Goal: Register for event/course: Sign up to attend an event or enroll in a course

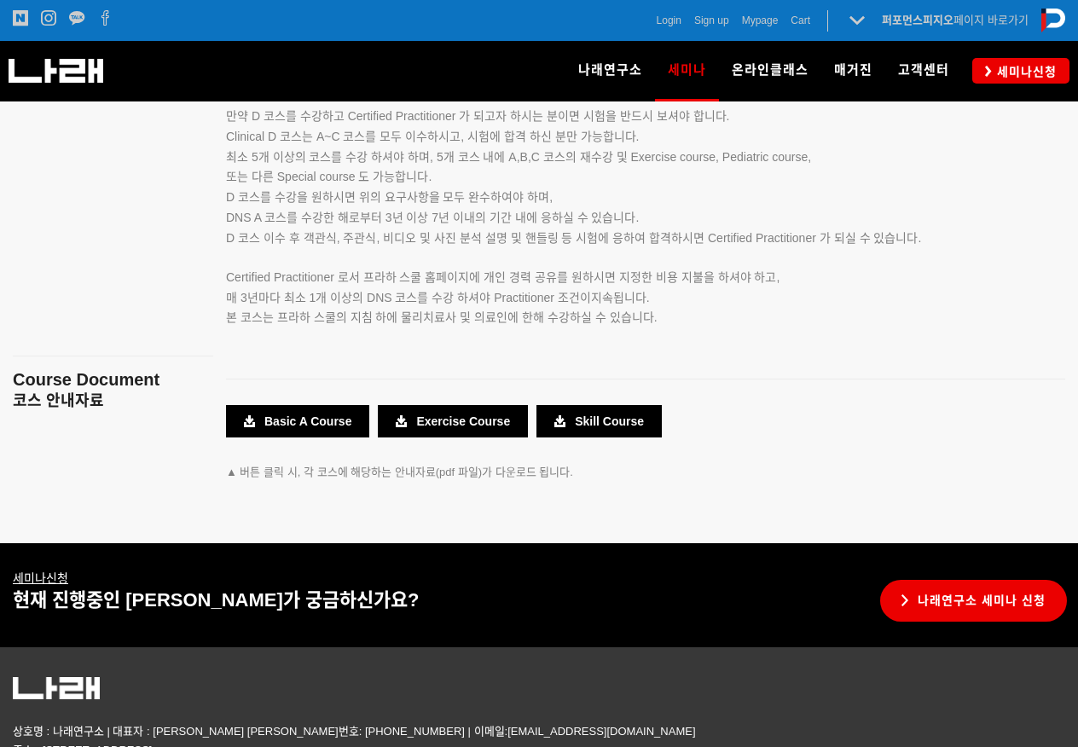
scroll to position [3102, 0]
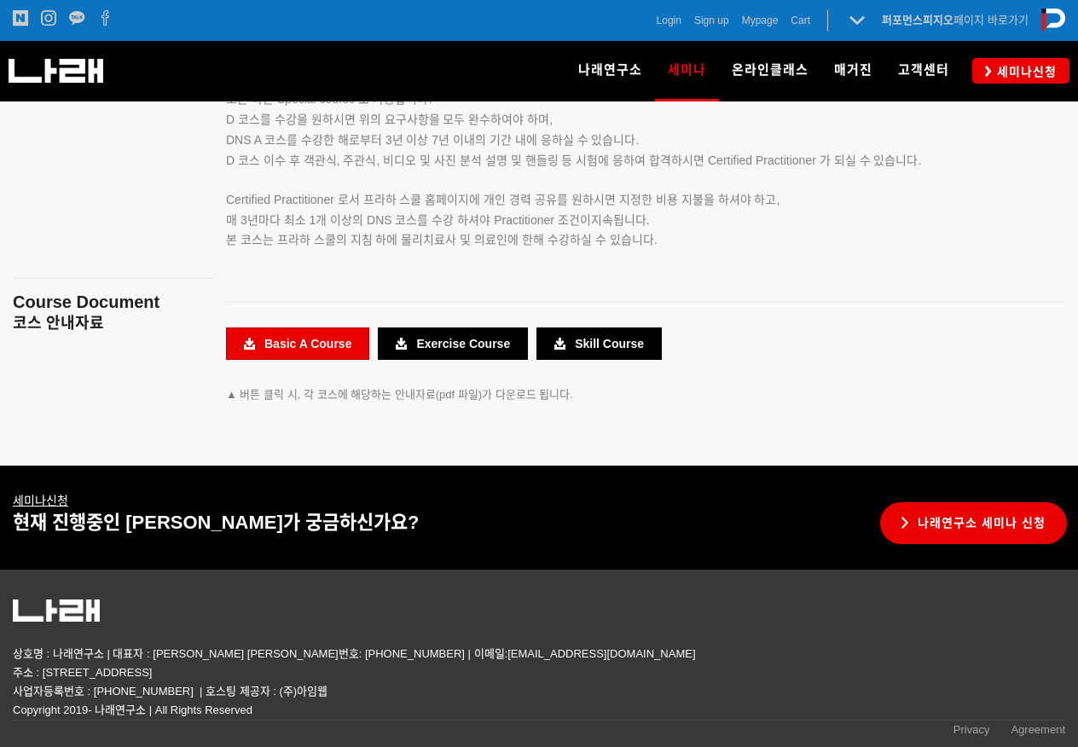
click at [307, 345] on link "Basic A Course" at bounding box center [297, 343] width 143 height 32
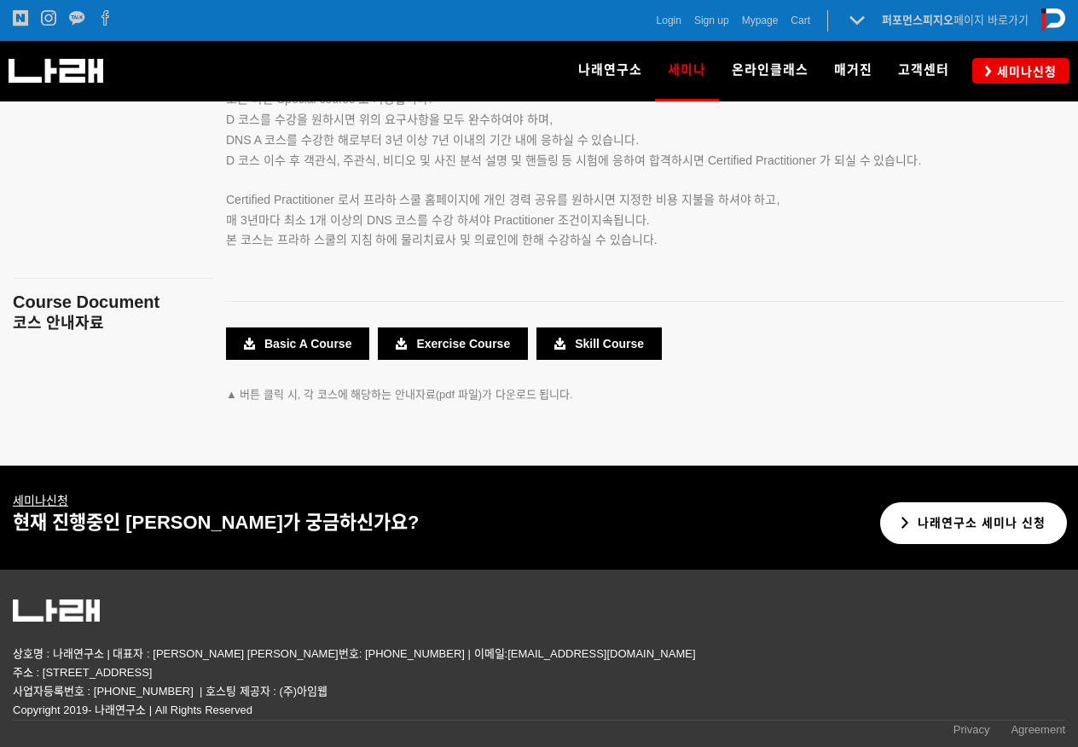
click at [980, 517] on link "나래연구소 세미나 신청" at bounding box center [973, 523] width 187 height 42
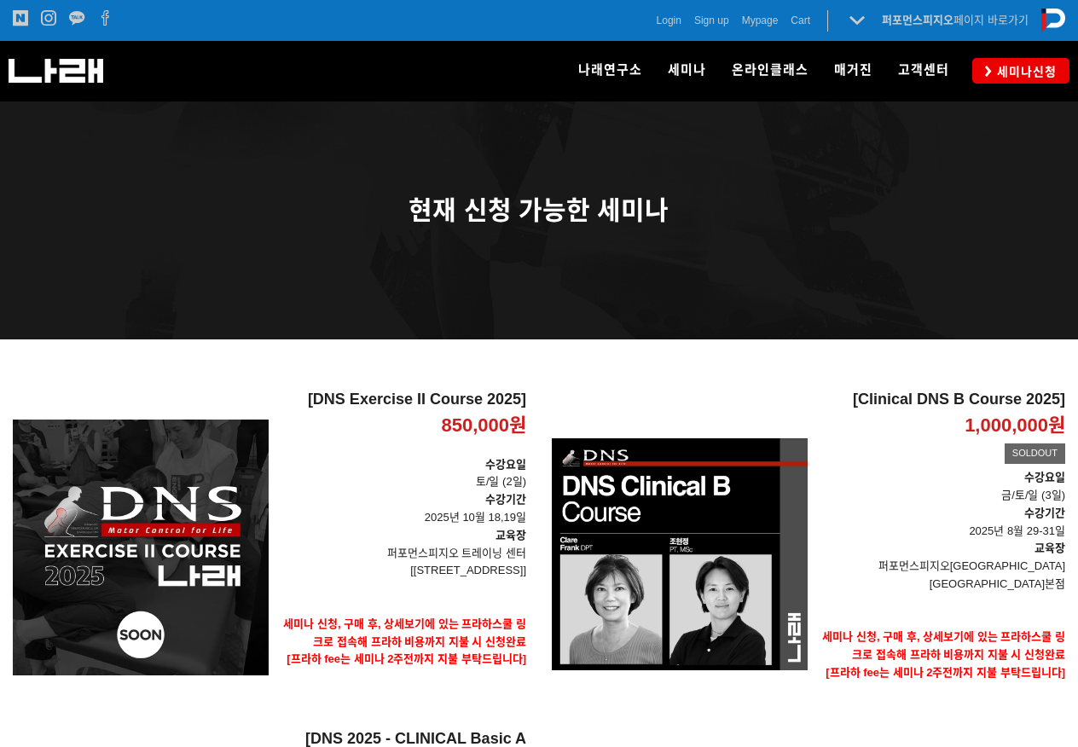
scroll to position [426, 0]
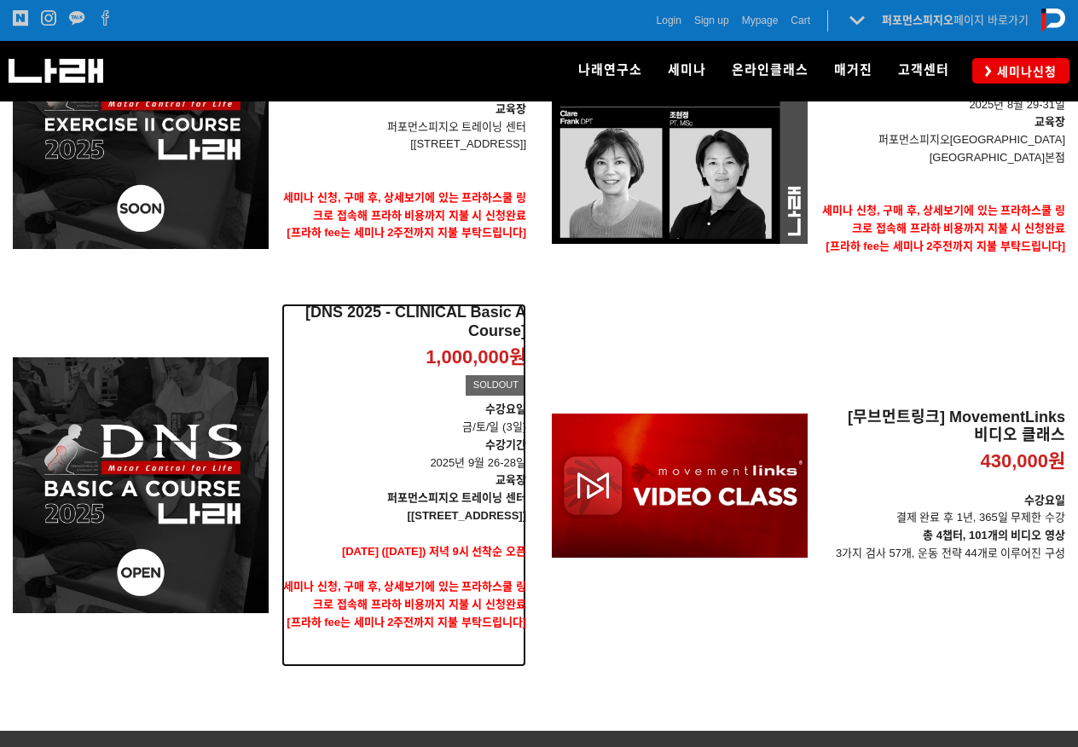
click at [486, 491] on strong "퍼포먼스피지오 트레이닝 센터" at bounding box center [456, 497] width 139 height 13
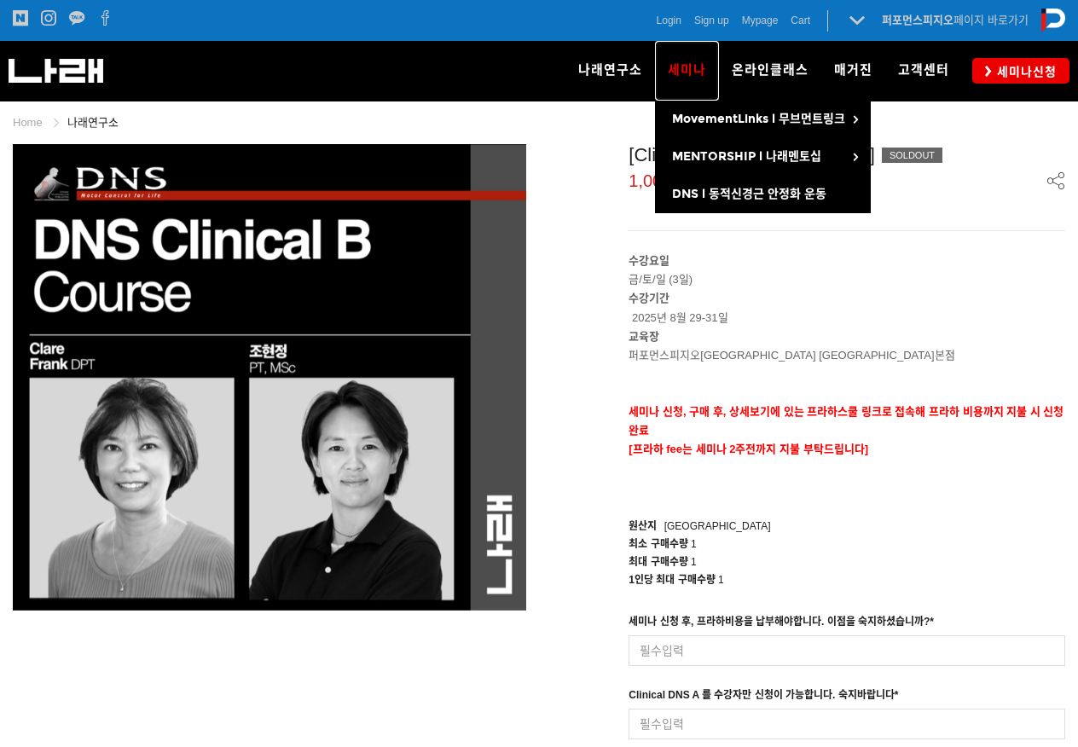
click at [700, 72] on span "세미나" at bounding box center [686, 69] width 38 height 15
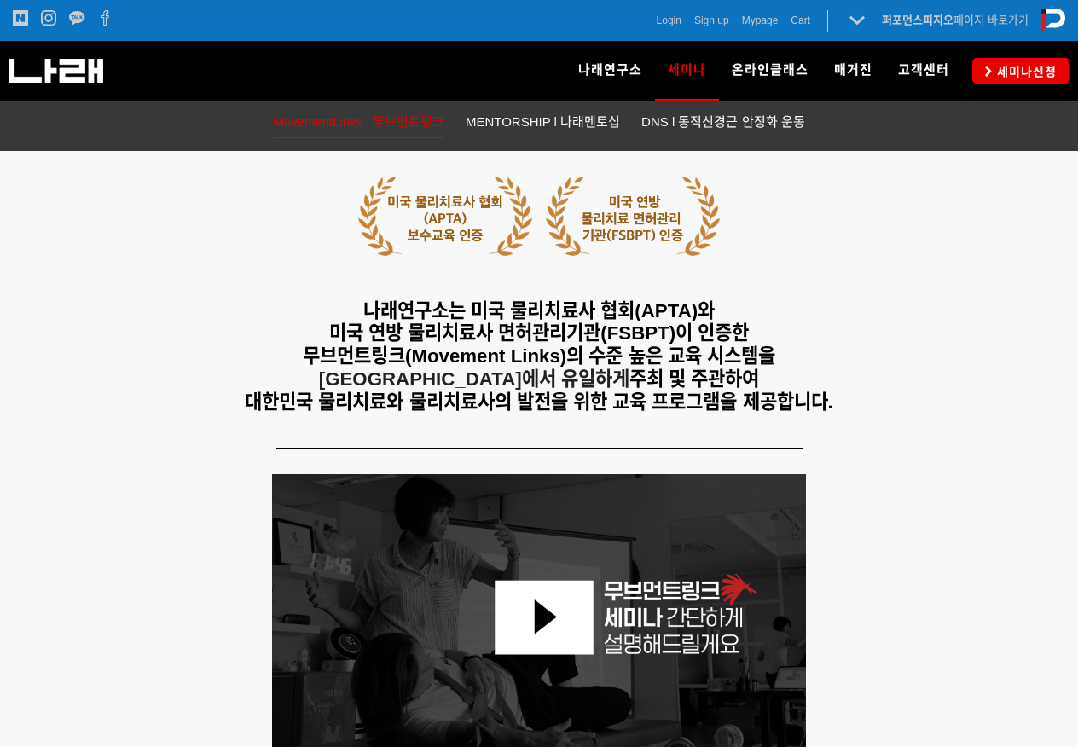
scroll to position [597, 0]
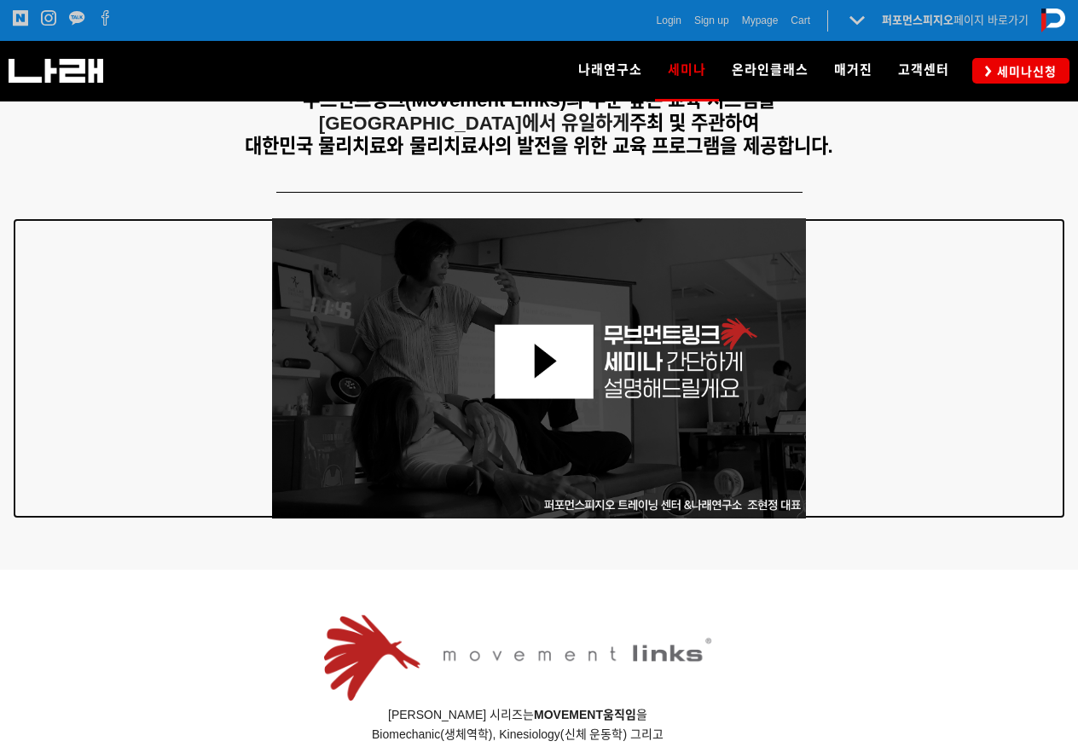
click at [557, 370] on img at bounding box center [539, 368] width 534 height 300
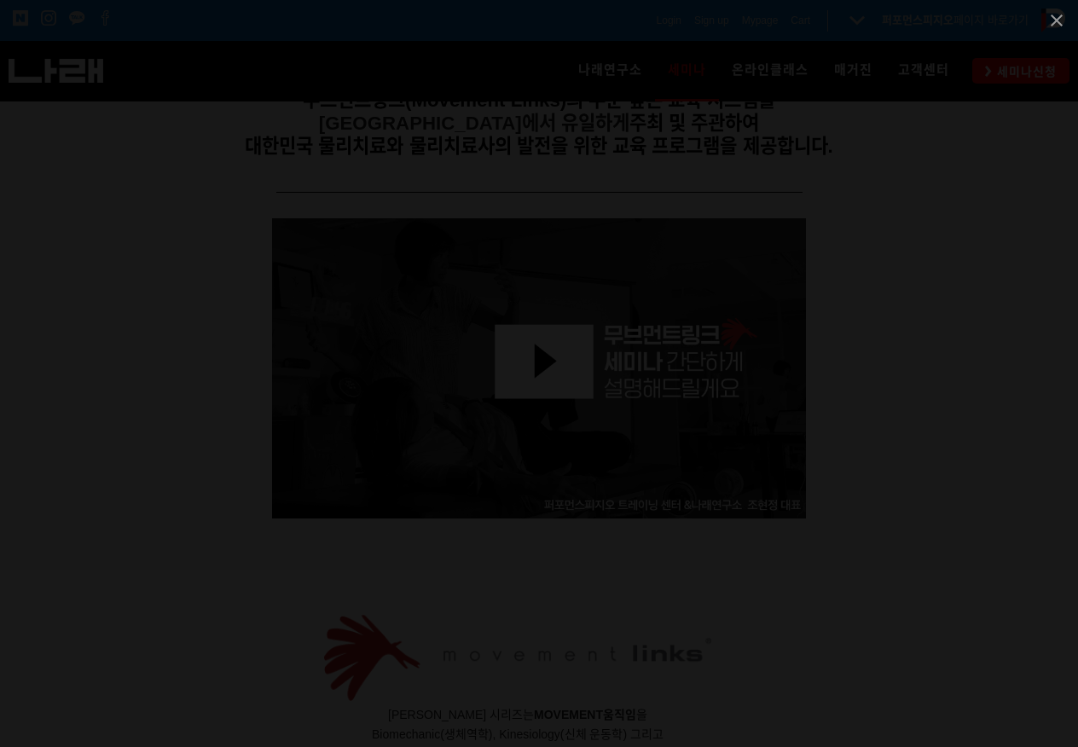
click at [941, 24] on div at bounding box center [539, 20] width 1078 height 40
click at [1056, 24] on span at bounding box center [1056, 20] width 43 height 40
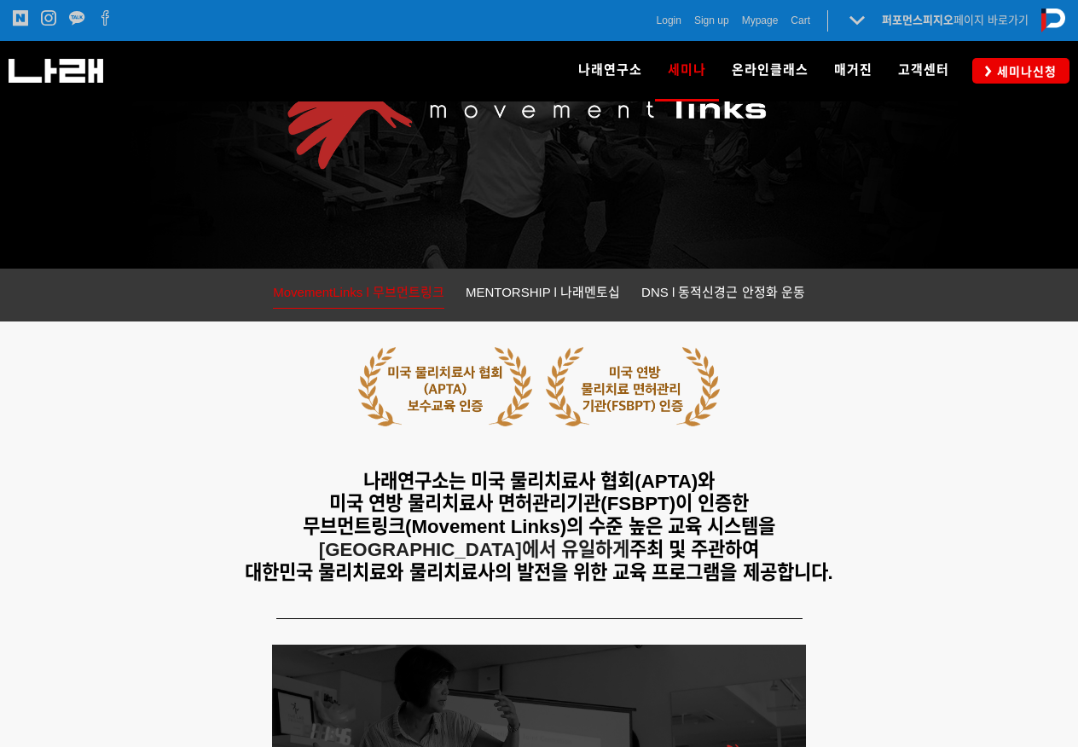
scroll to position [85, 0]
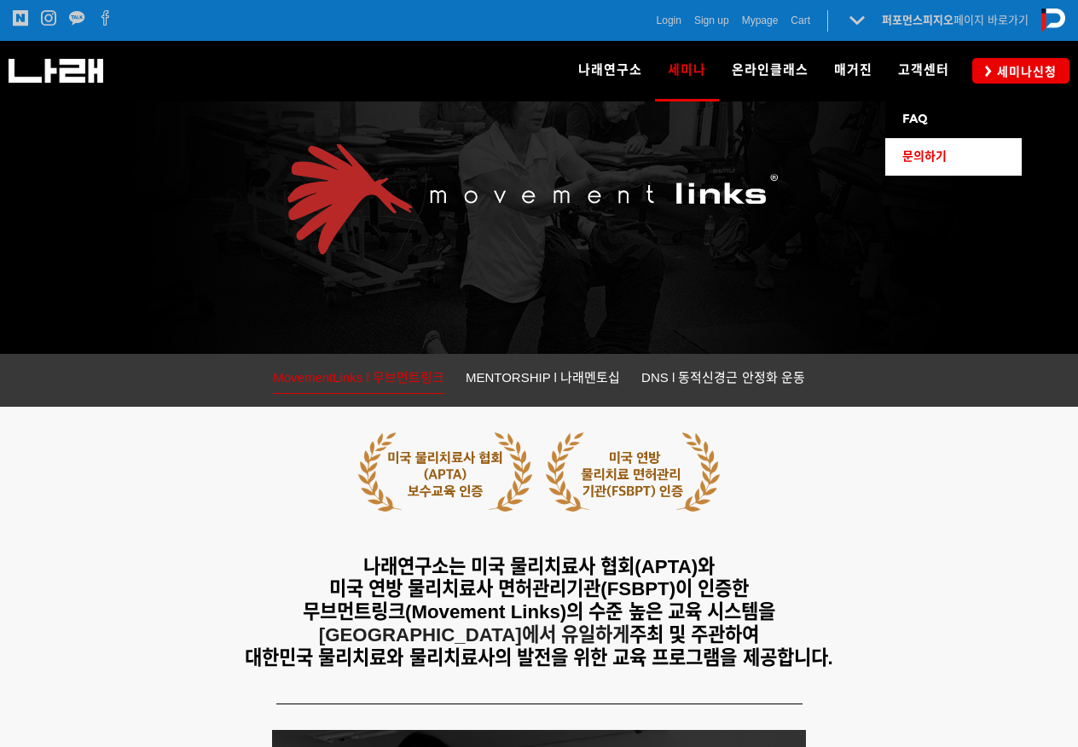
click at [928, 154] on span "문의하기" at bounding box center [924, 156] width 44 height 14
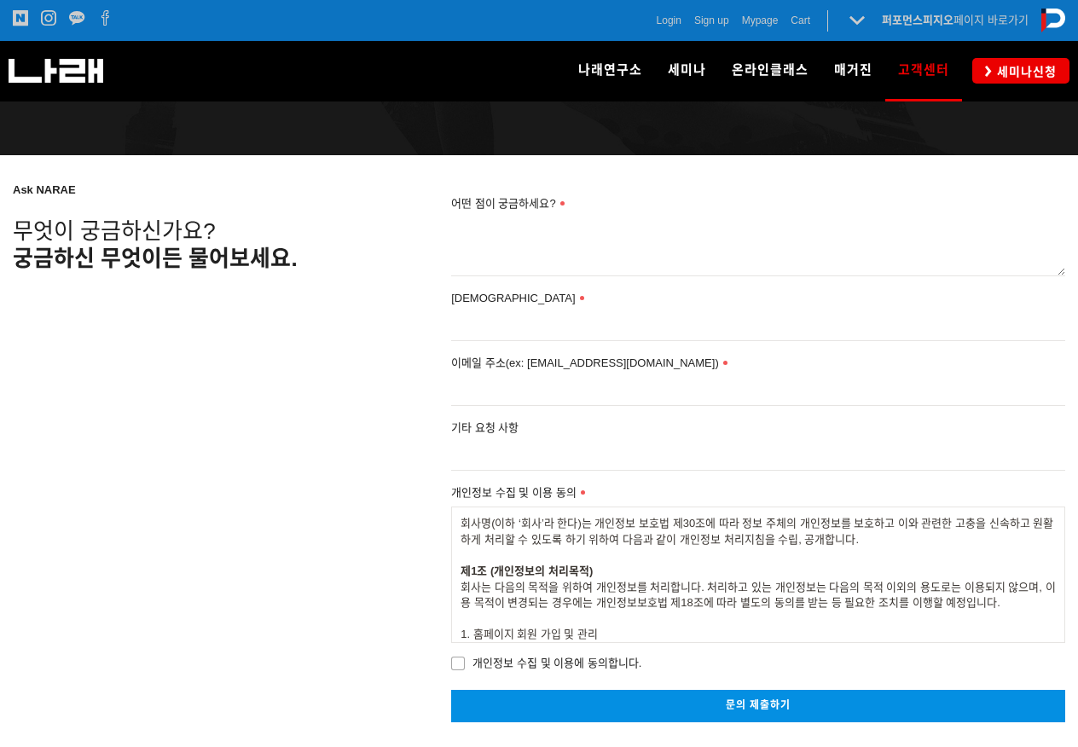
scroll to position [126, 0]
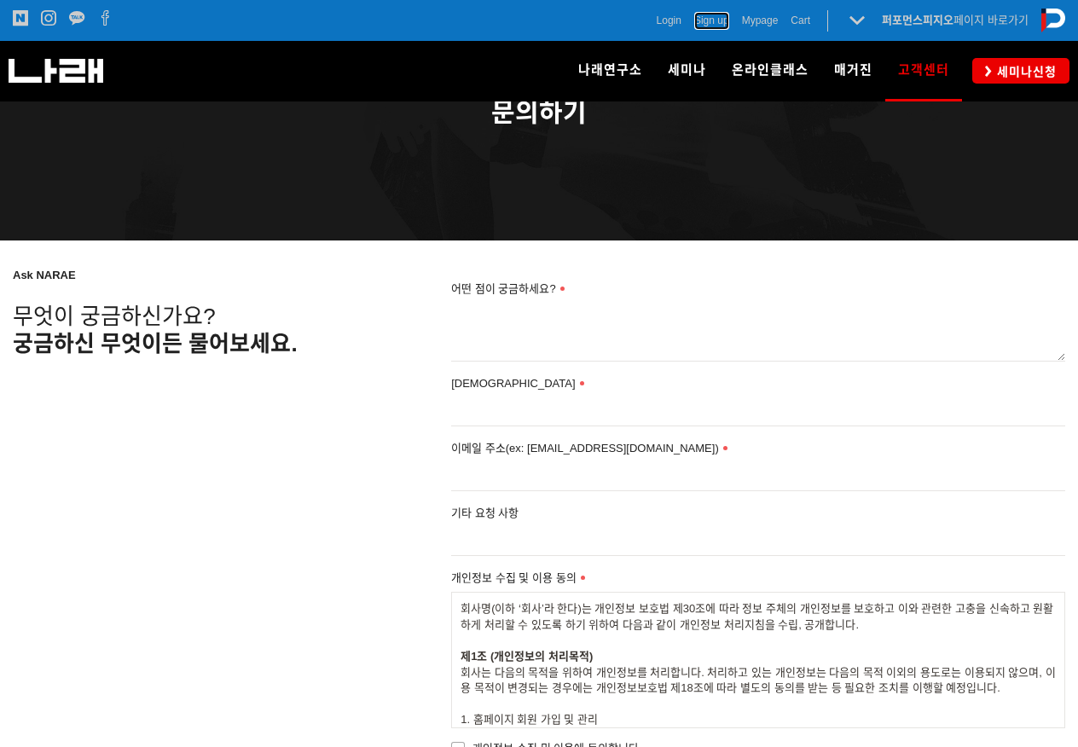
click at [702, 20] on span "Sign up" at bounding box center [711, 20] width 35 height 17
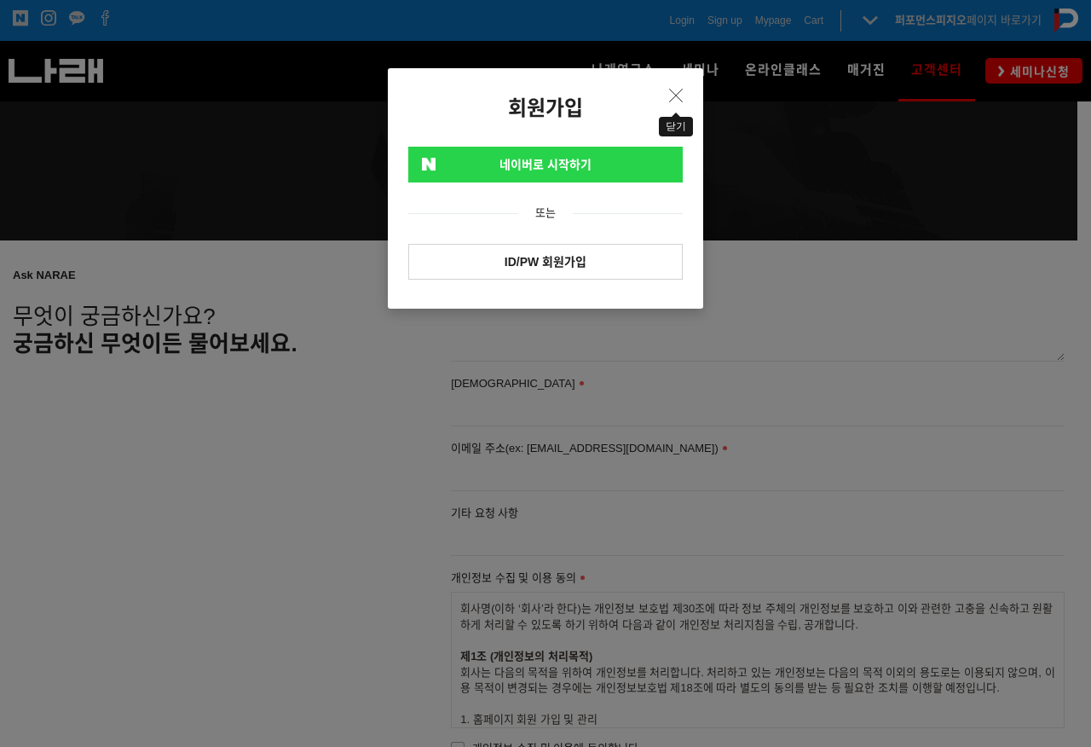
click at [679, 95] on icon "Close" at bounding box center [676, 96] width 14 height 14
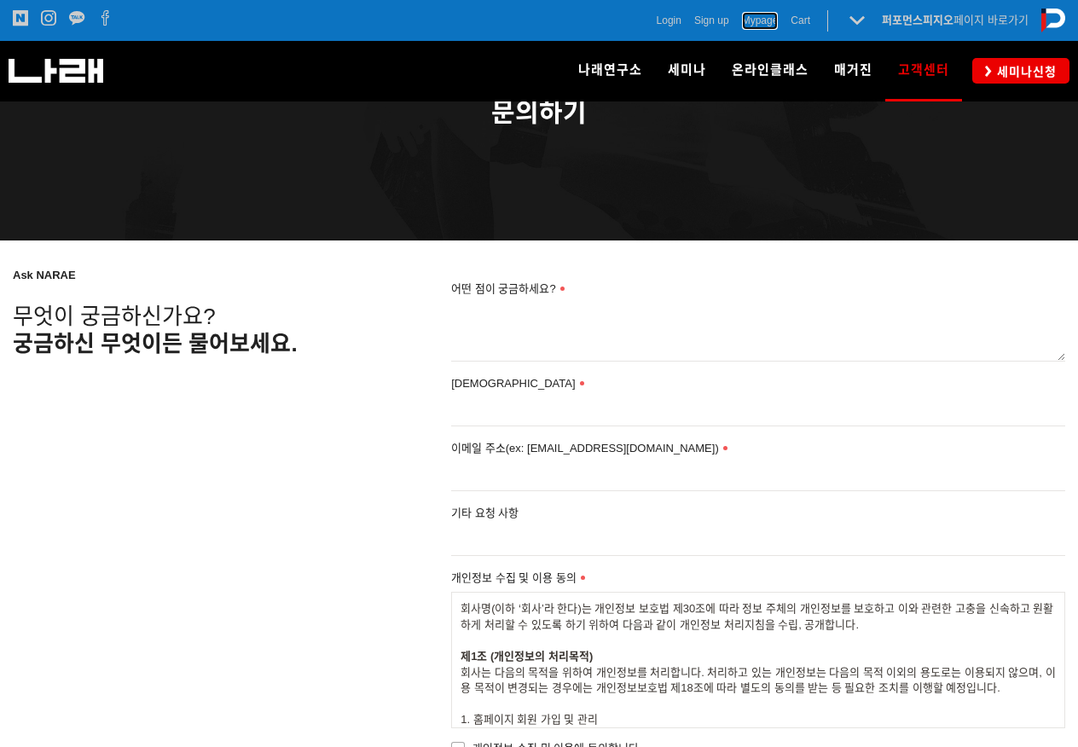
click at [764, 21] on span "Mypage" at bounding box center [760, 20] width 37 height 17
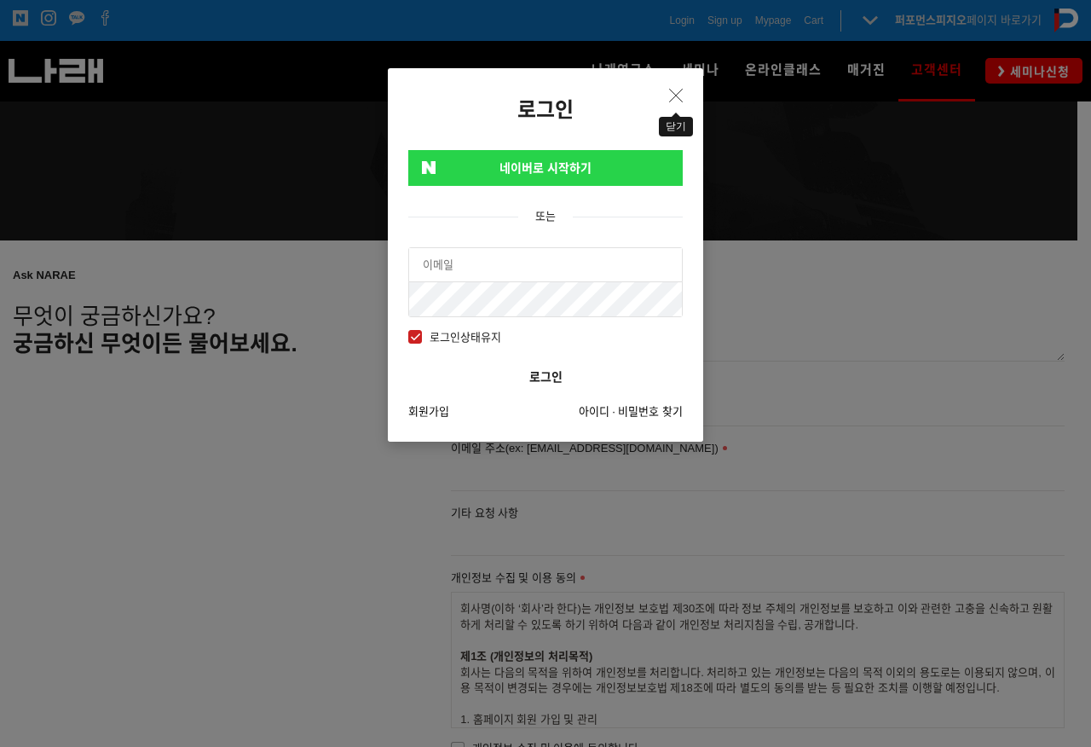
click at [679, 85] on button "Close" at bounding box center [675, 96] width 27 height 28
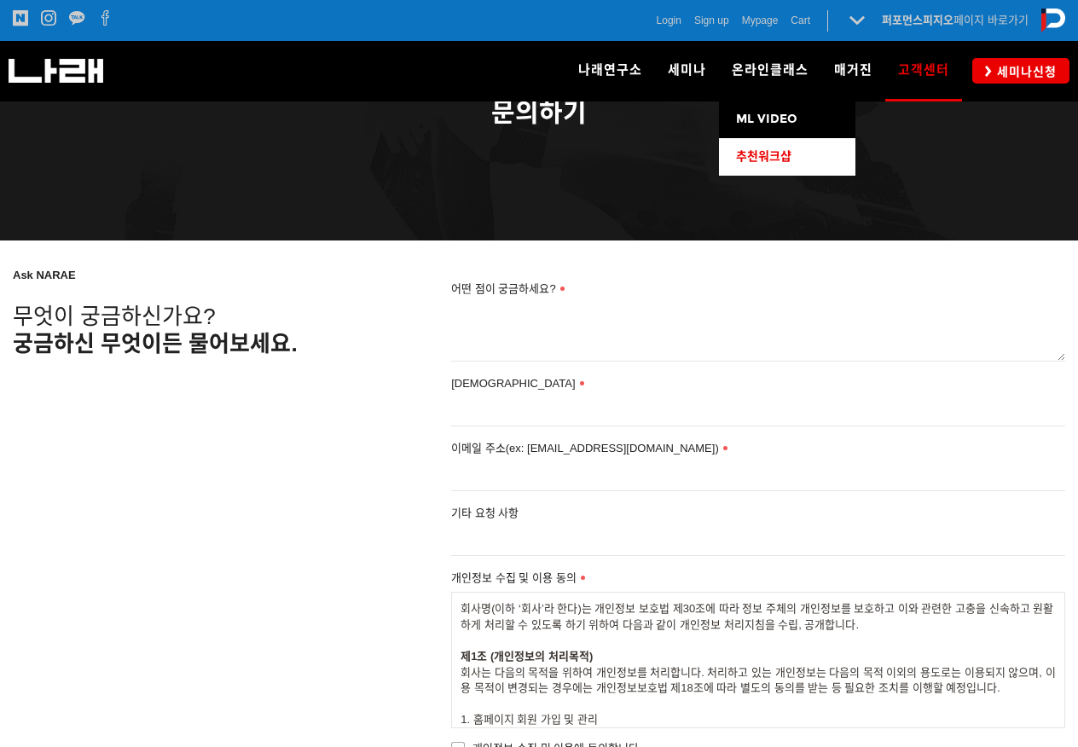
click at [774, 158] on span "추천워크샵" at bounding box center [763, 156] width 55 height 14
click at [770, 145] on link "추천워크샵" at bounding box center [787, 157] width 136 height 38
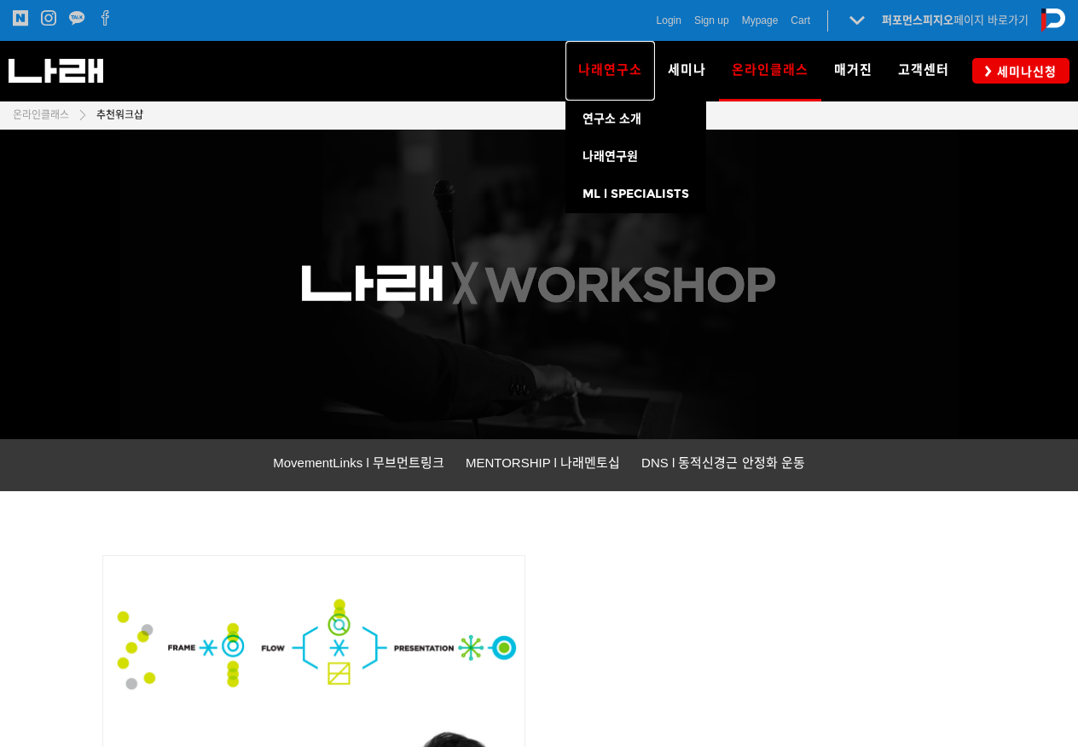
click at [624, 68] on span "나래연구소" at bounding box center [610, 69] width 64 height 15
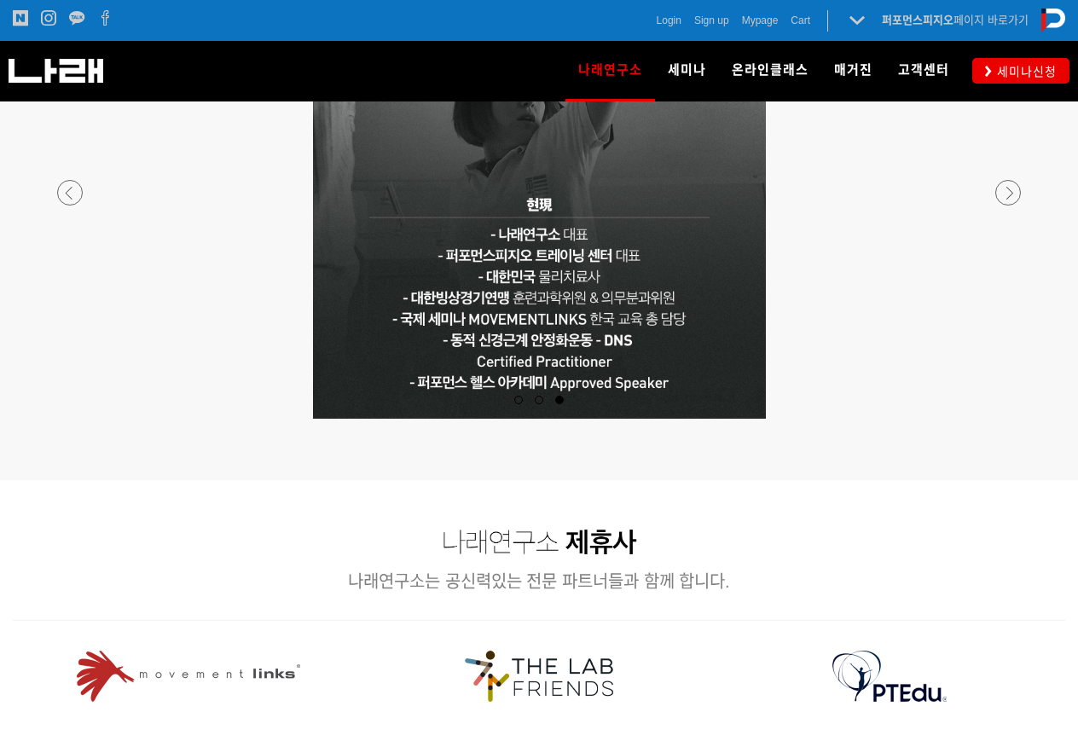
scroll to position [1490, 0]
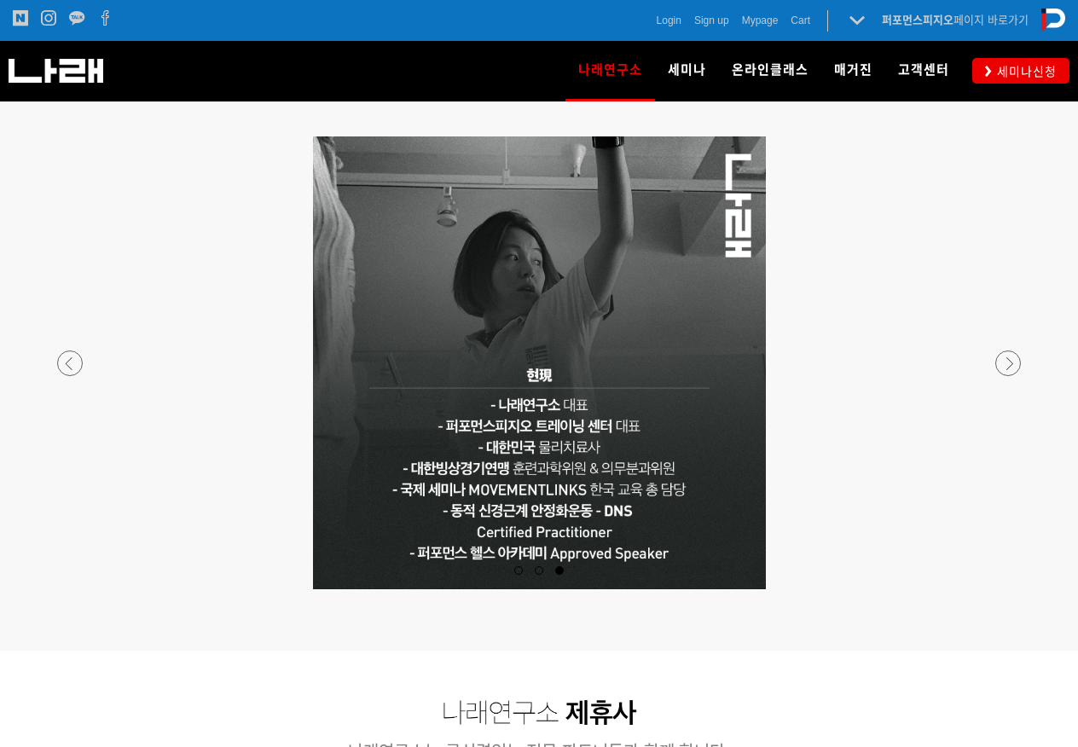
click at [634, 368] on p at bounding box center [539, 362] width 1006 height 453
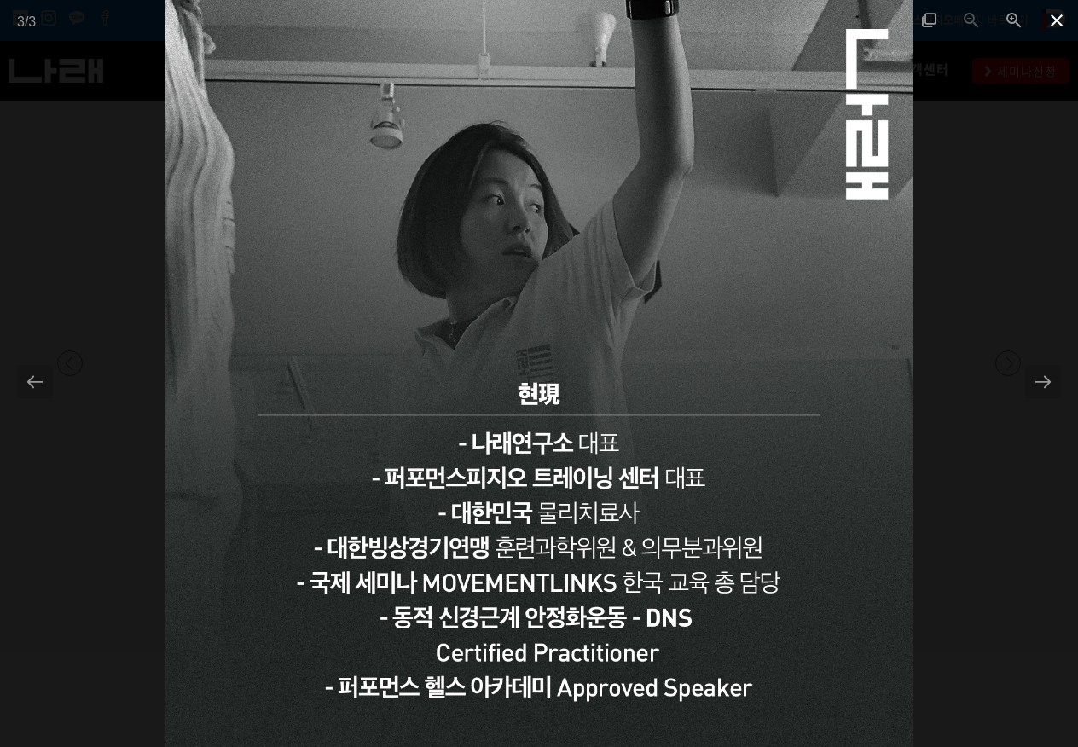
click at [1054, 20] on span at bounding box center [1056, 20] width 43 height 40
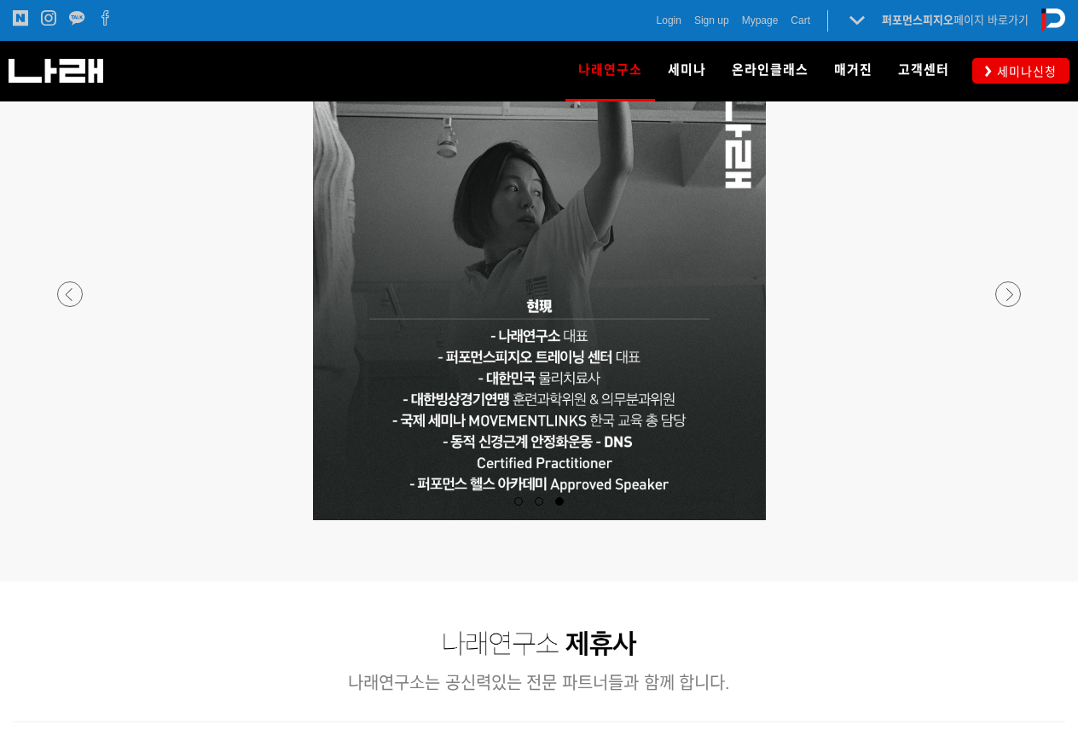
scroll to position [1218, 0]
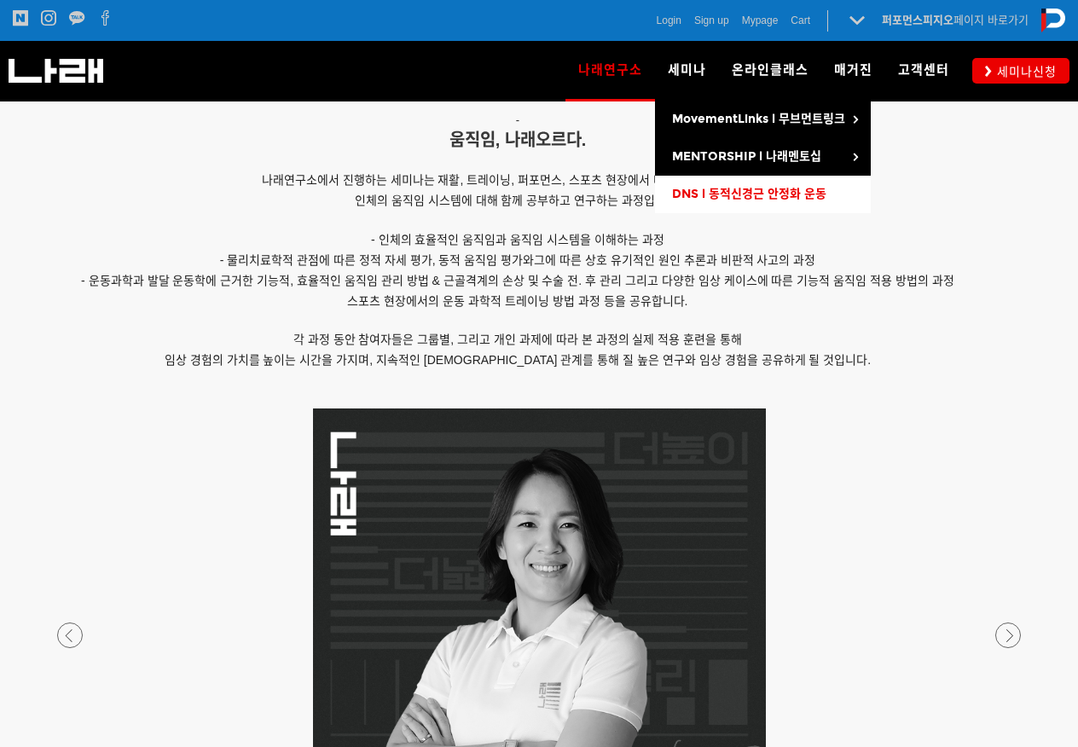
click at [772, 195] on span "DNS l 동적신경근 안정화 운동" at bounding box center [749, 194] width 154 height 14
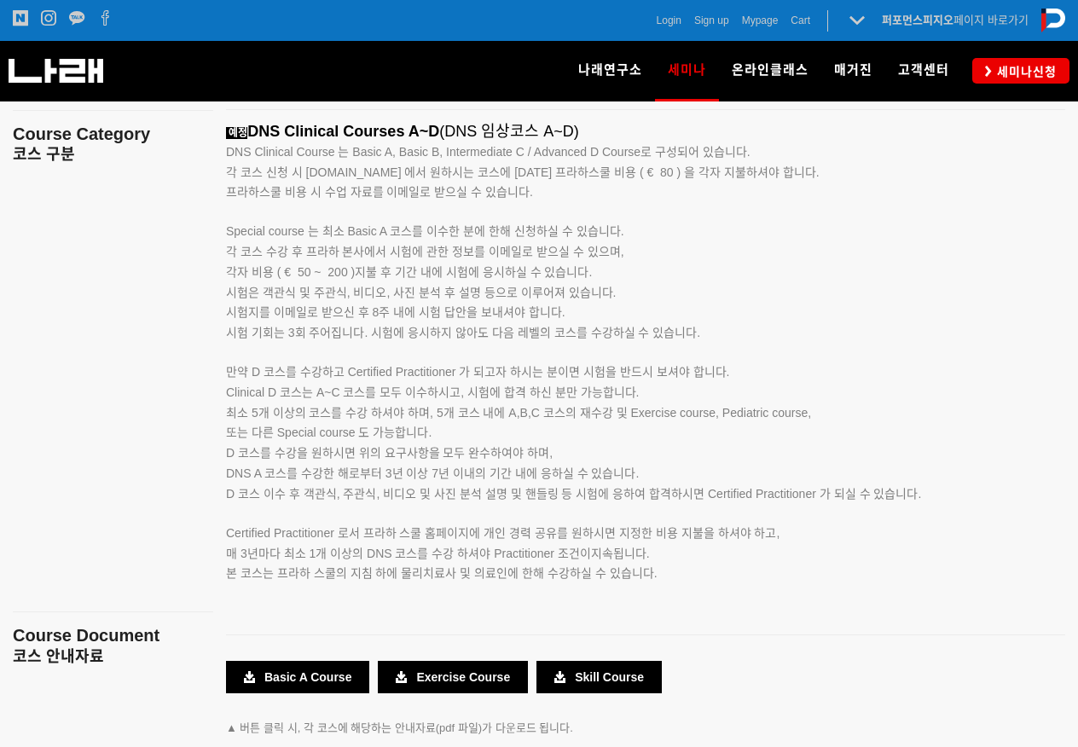
scroll to position [2939, 0]
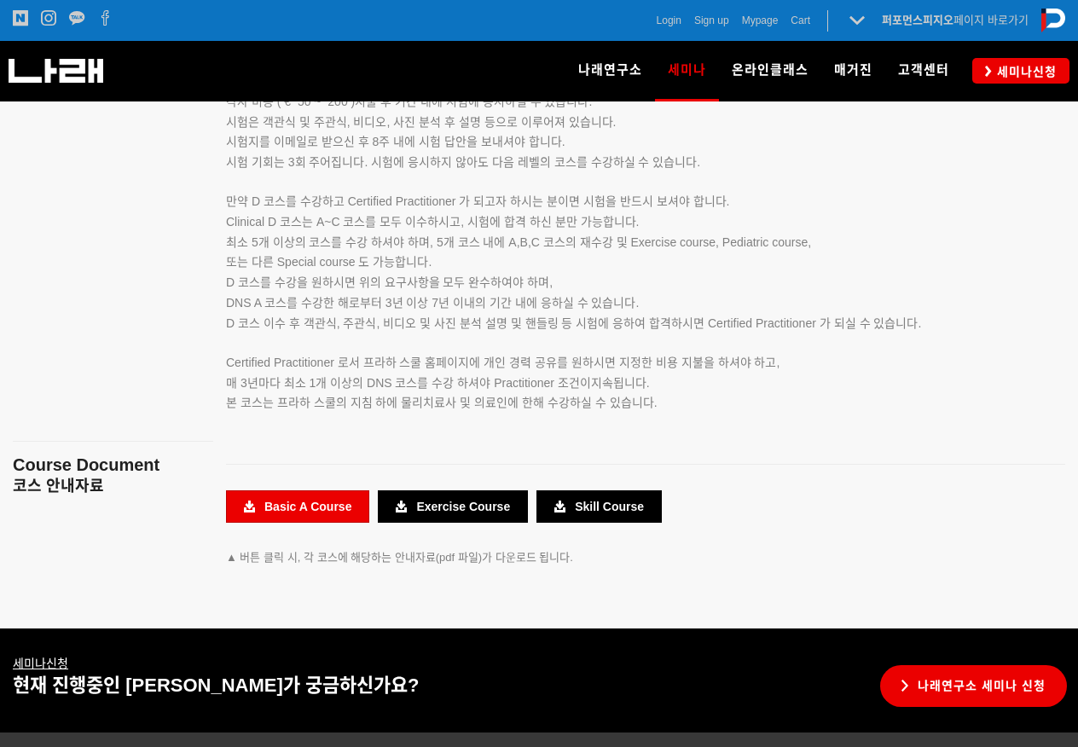
click at [272, 503] on link "Basic A Course" at bounding box center [297, 506] width 143 height 32
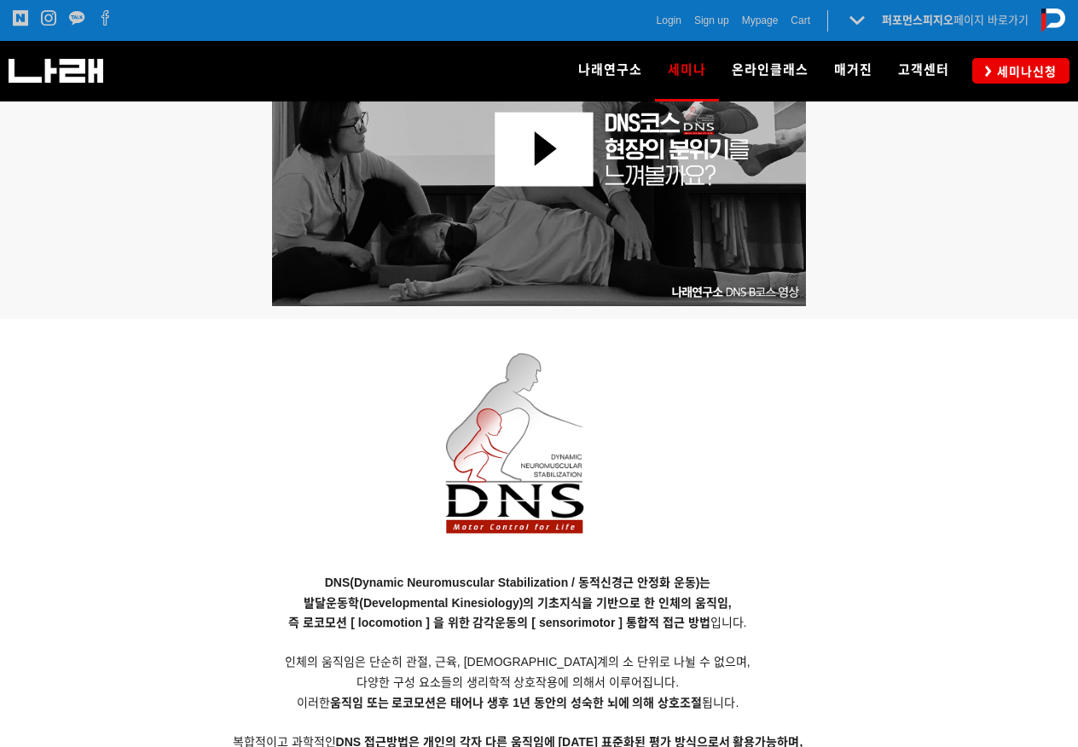
scroll to position [979, 0]
